Goal: Task Accomplishment & Management: Manage account settings

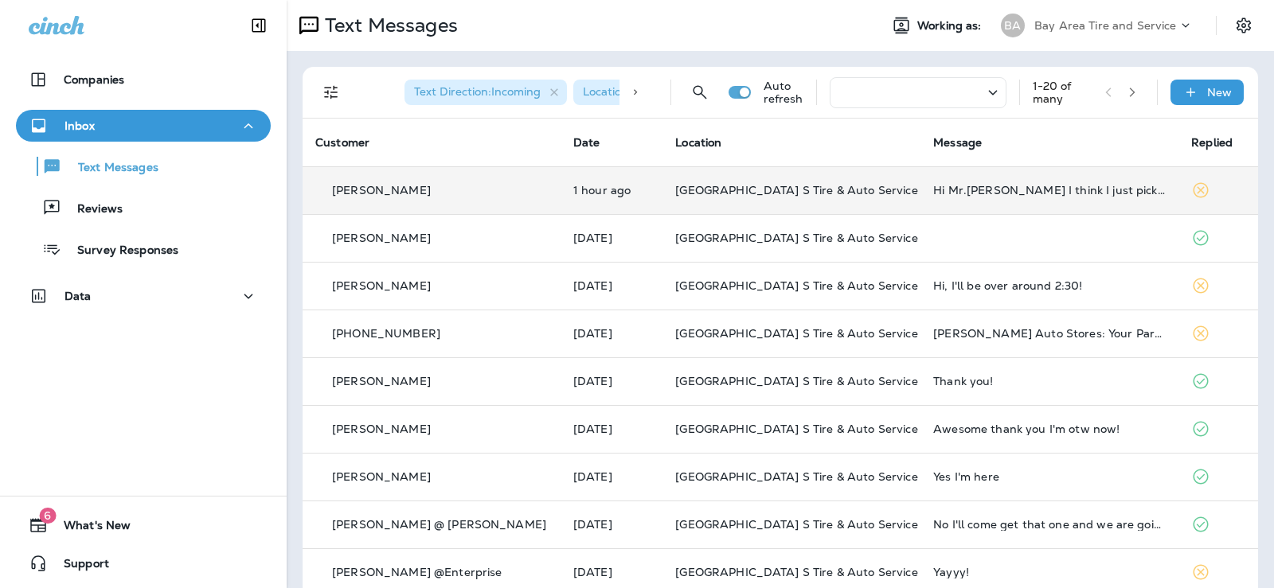
click at [739, 181] on td "[GEOGRAPHIC_DATA] S Tire & Auto Service" at bounding box center [791, 190] width 258 height 48
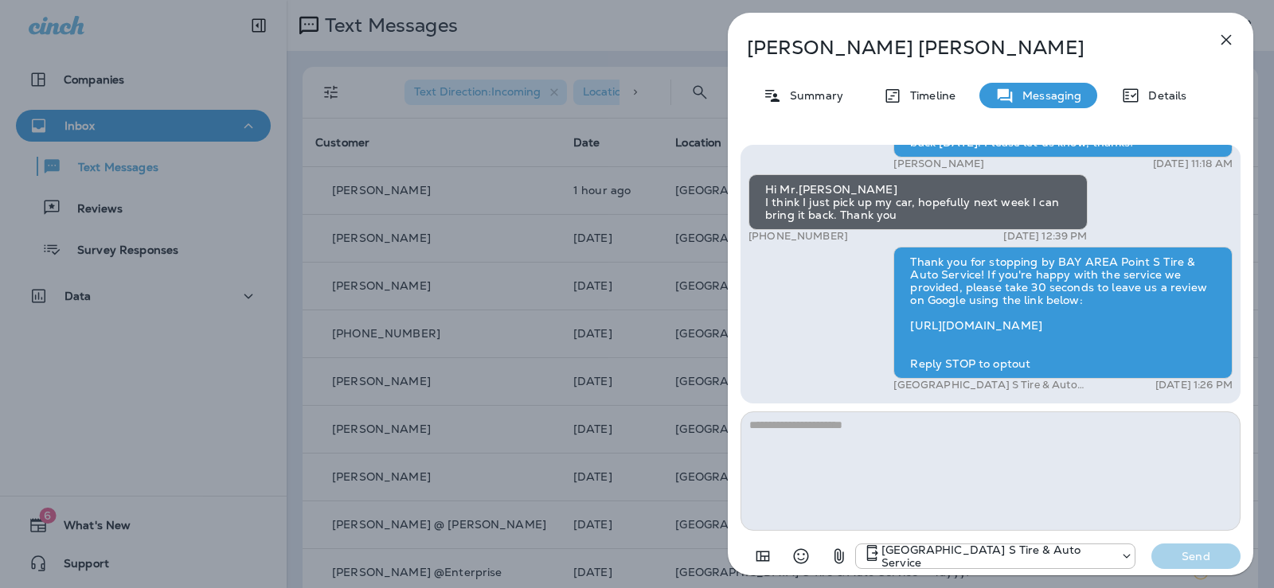
click at [592, 224] on div "Emma Vargas Summary Timeline Messaging Details Good morning Emma, it's Rick at …" at bounding box center [637, 294] width 1274 height 588
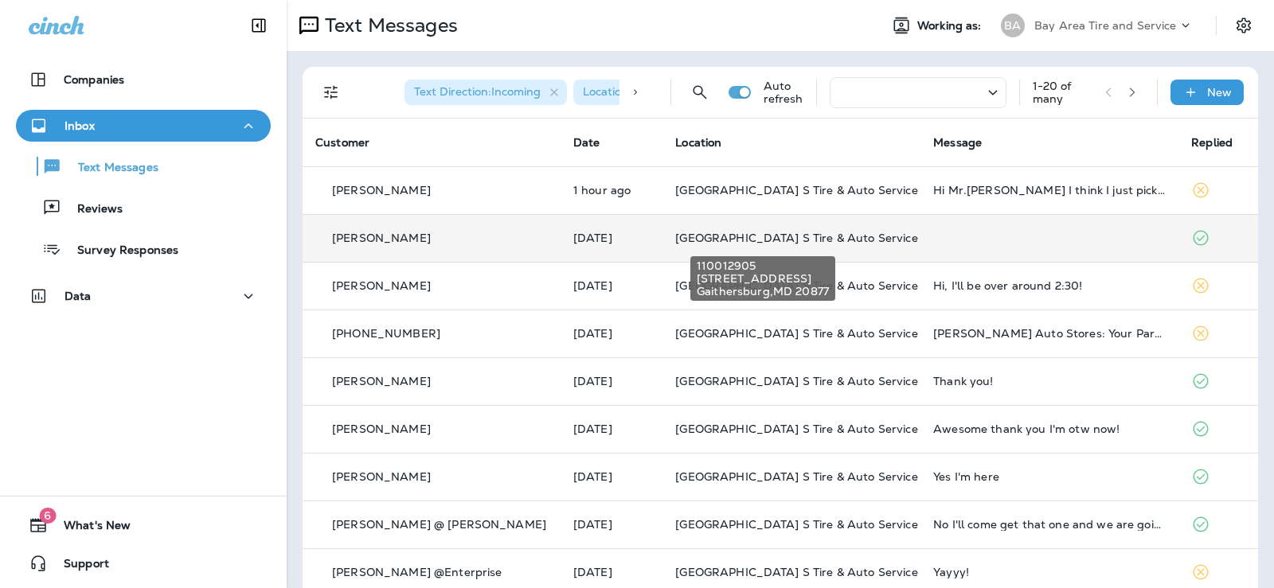
click at [700, 237] on span "[GEOGRAPHIC_DATA] S Tire & Auto Service" at bounding box center [796, 238] width 242 height 14
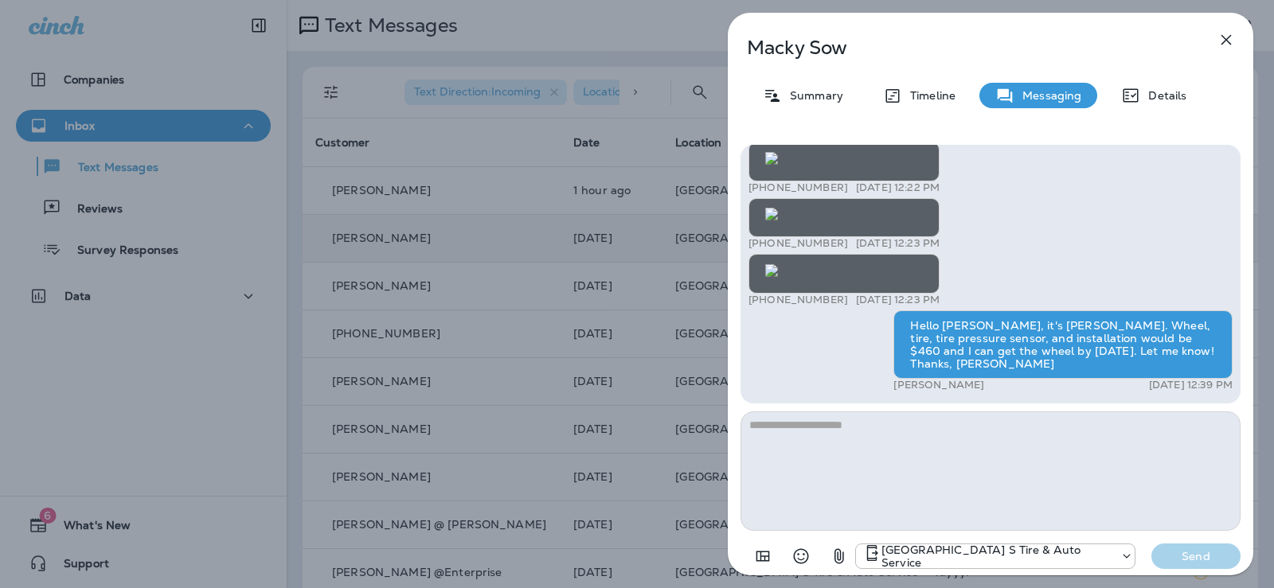
click at [439, 241] on div "Macky Sow Summary Timeline Messaging Details Thank you for stopping by BAY AREA…" at bounding box center [637, 294] width 1274 height 588
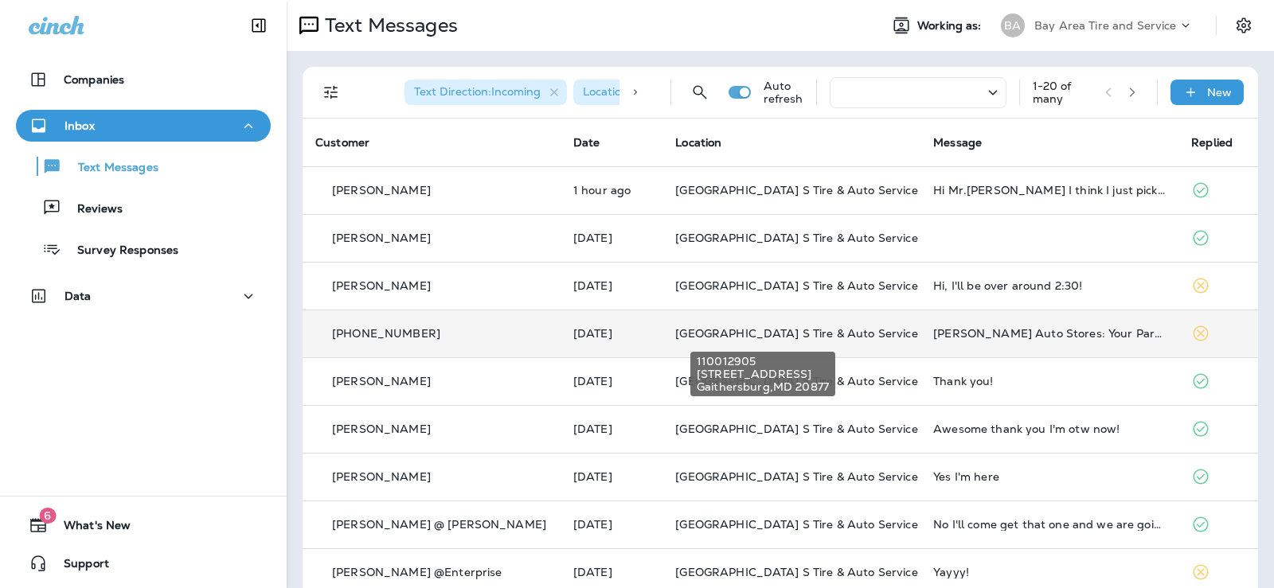
click at [881, 331] on span "[GEOGRAPHIC_DATA] S Tire & Auto Service" at bounding box center [796, 333] width 242 height 14
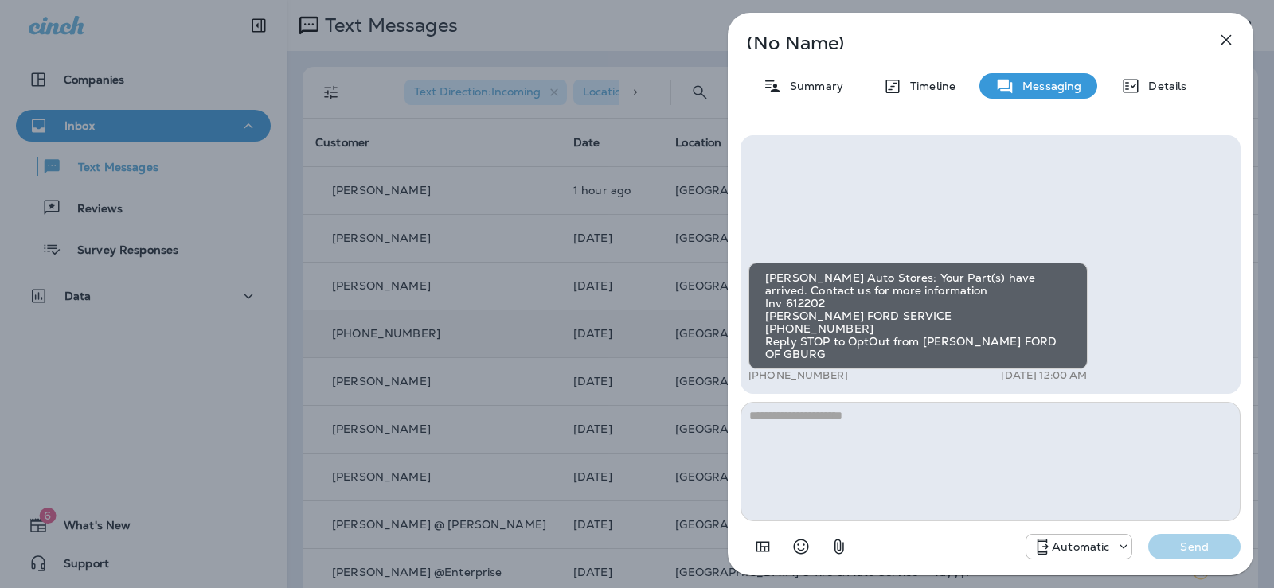
click at [498, 415] on div "(No Name) Summary Timeline Messaging Details [PERSON_NAME] Auto Stores: Your Pa…" at bounding box center [637, 294] width 1274 height 588
